Goal: Transaction & Acquisition: Purchase product/service

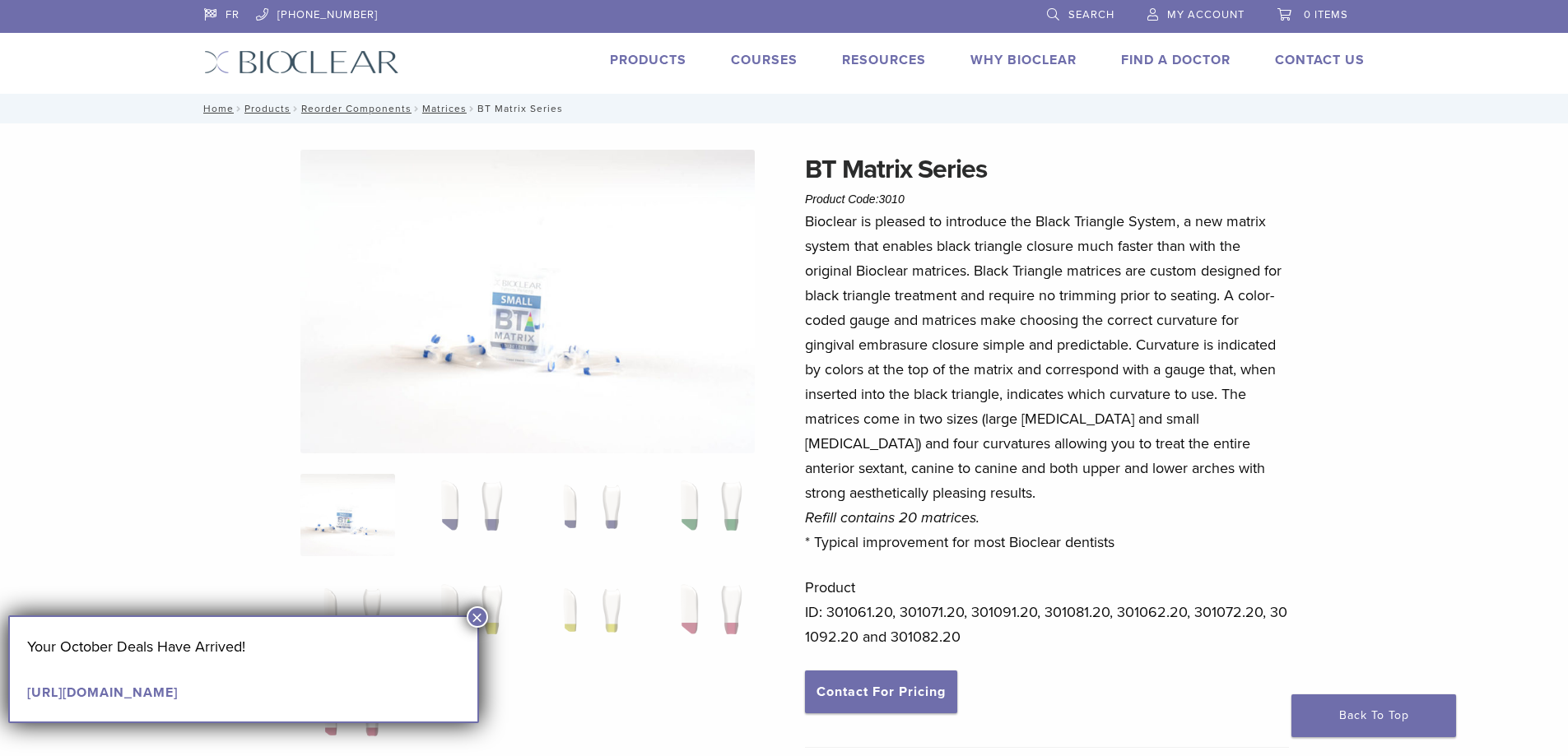
click at [476, 611] on button "×" at bounding box center [477, 617] width 21 height 21
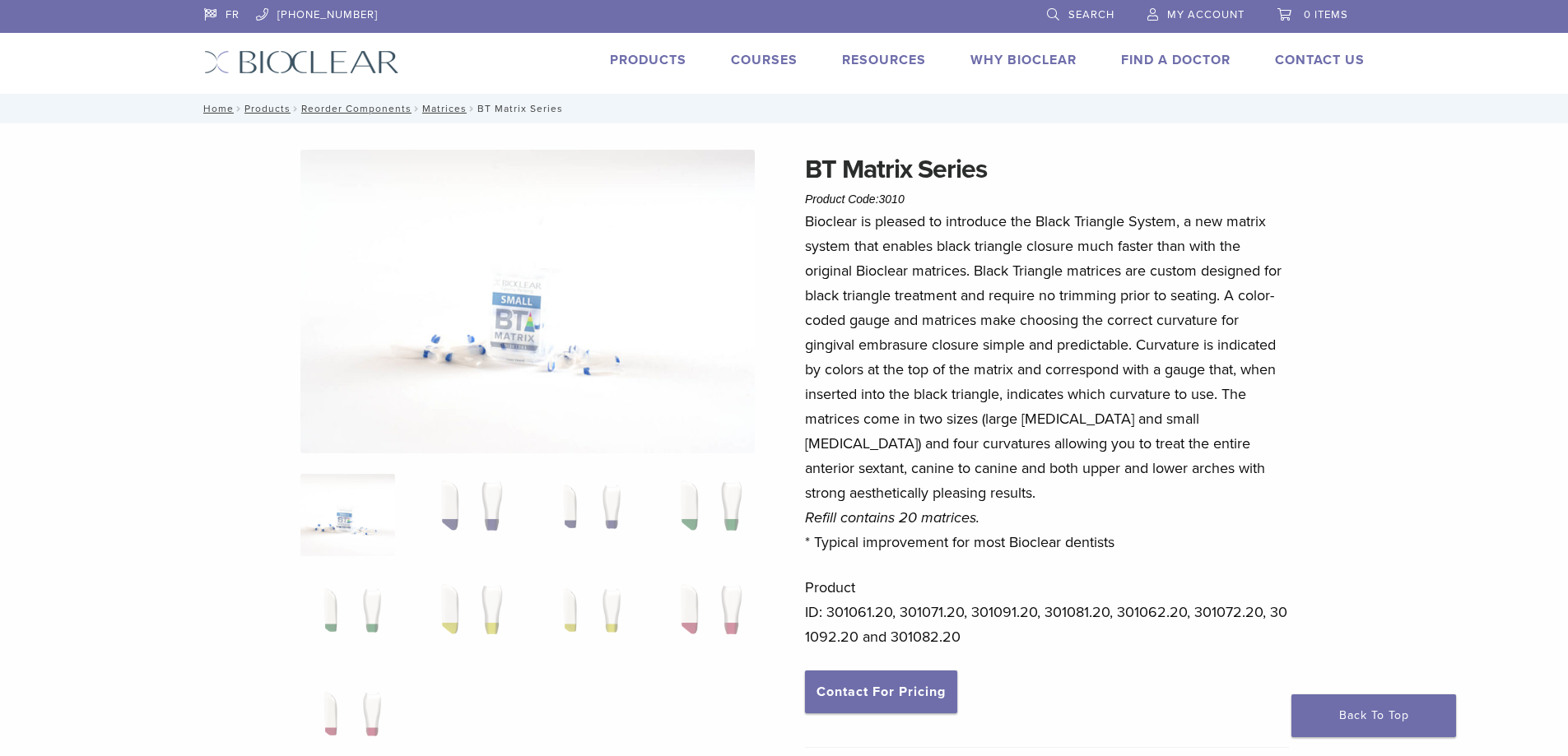
click at [1089, 12] on span "Search" at bounding box center [1091, 15] width 46 height 14
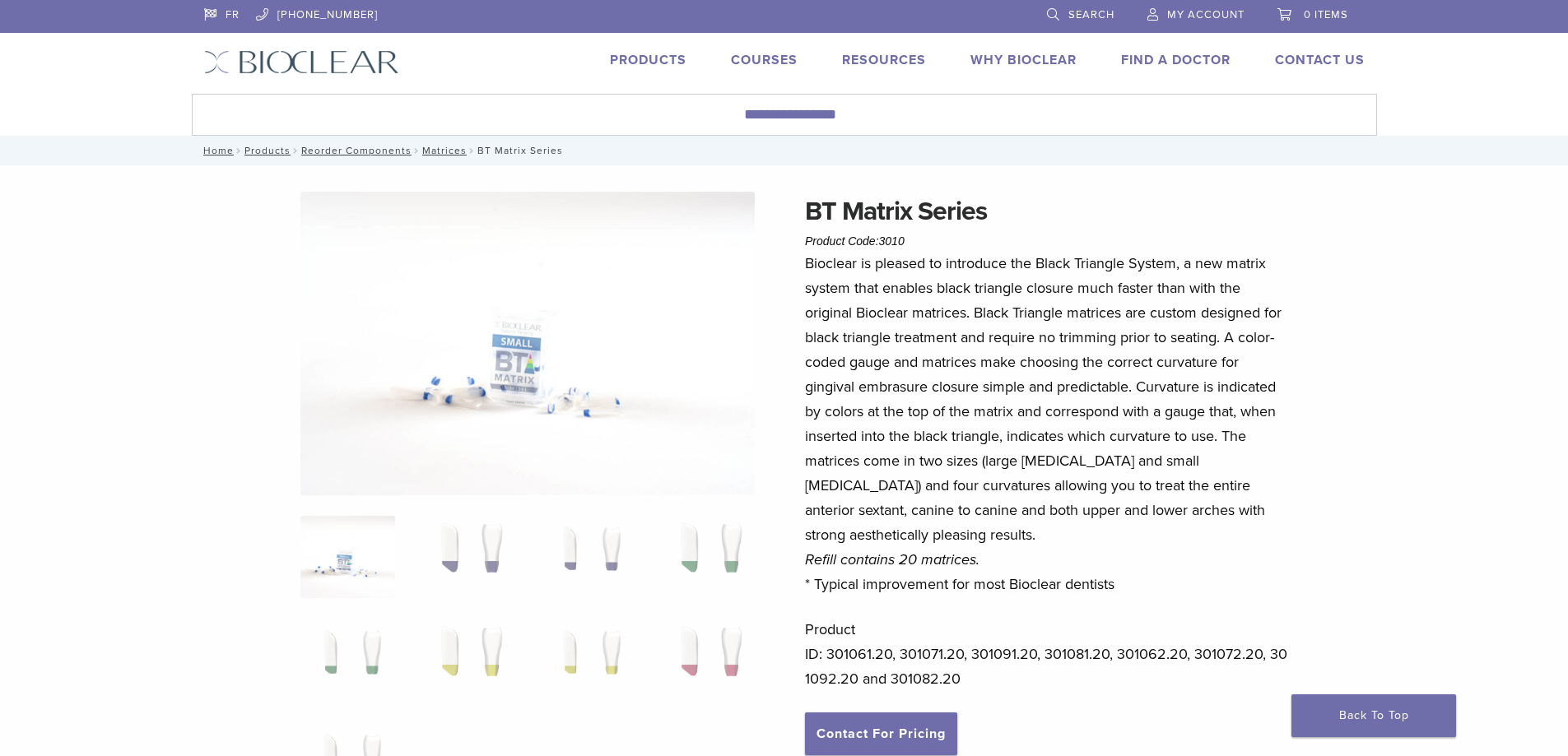
click at [1089, 12] on span "Search" at bounding box center [1091, 15] width 46 height 14
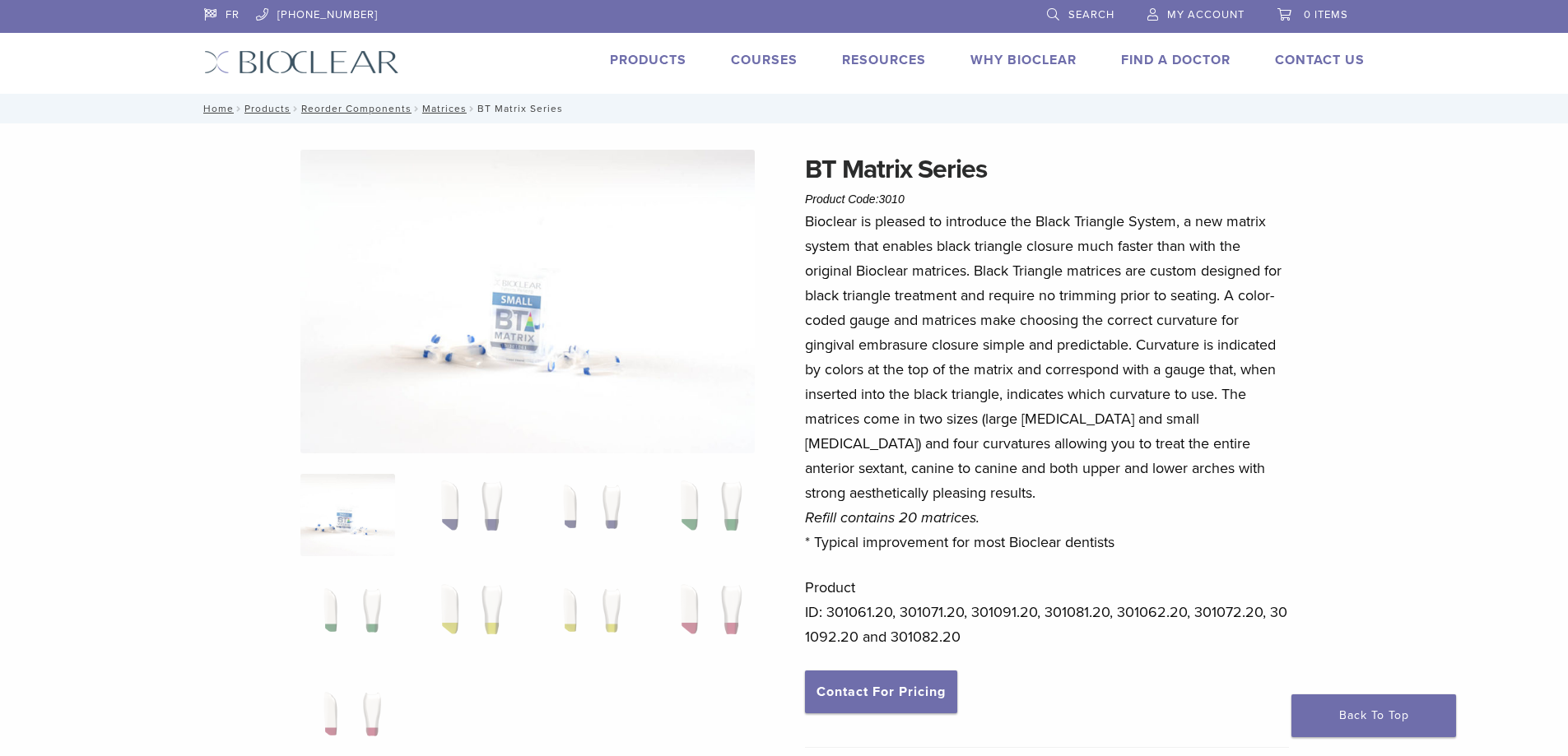
click at [615, 57] on link "Products" at bounding box center [648, 60] width 76 height 16
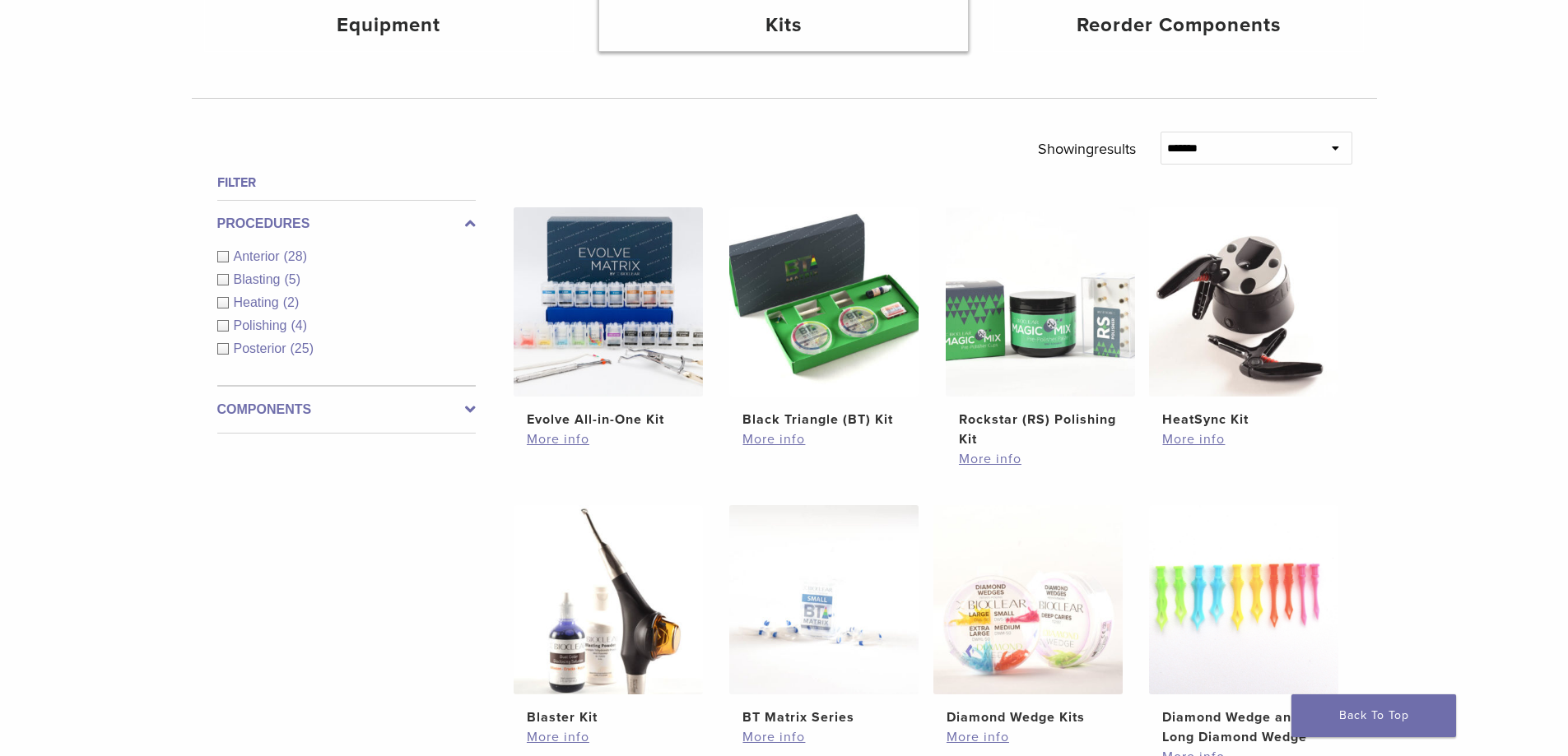
scroll to position [493, 0]
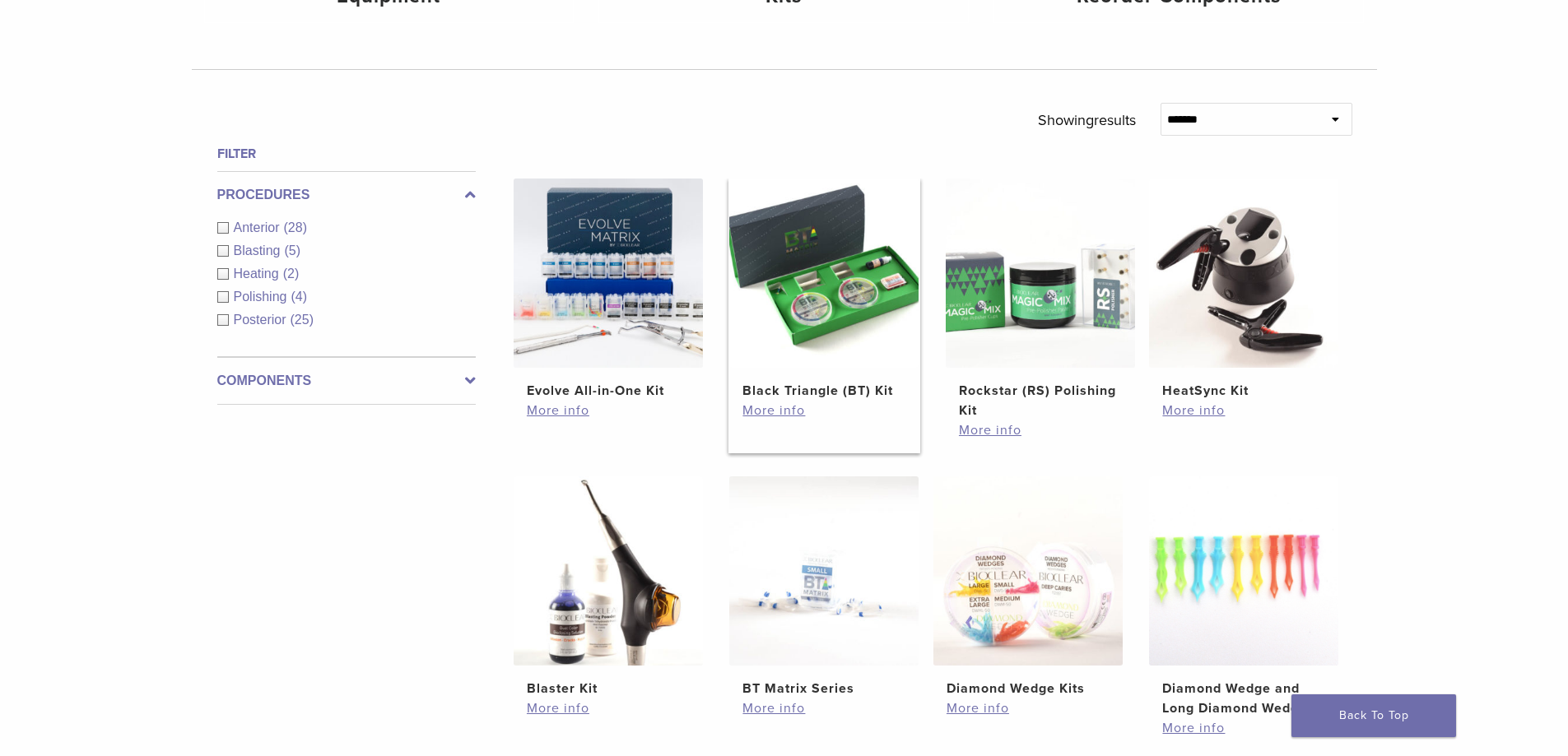
click at [778, 395] on h2 "Black Triangle (BT) Kit" at bounding box center [824, 391] width 163 height 19
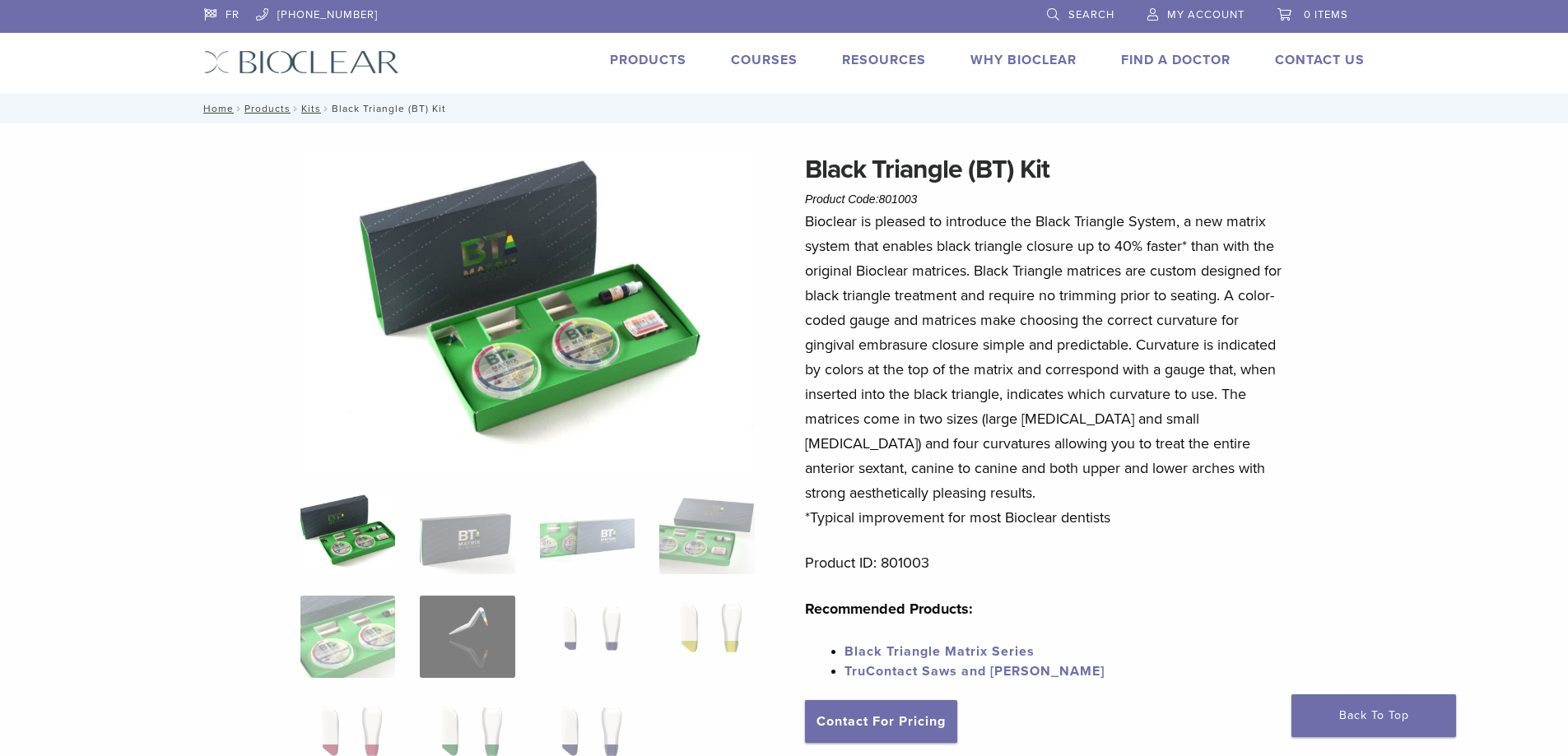
click at [776, 410] on div "Black Triangle (BT) Kit Product Code: 801003 $ 470.40 Black Triangle (BT) Kit P…" at bounding box center [784, 660] width 1185 height 1022
